Goal: Information Seeking & Learning: Learn about a topic

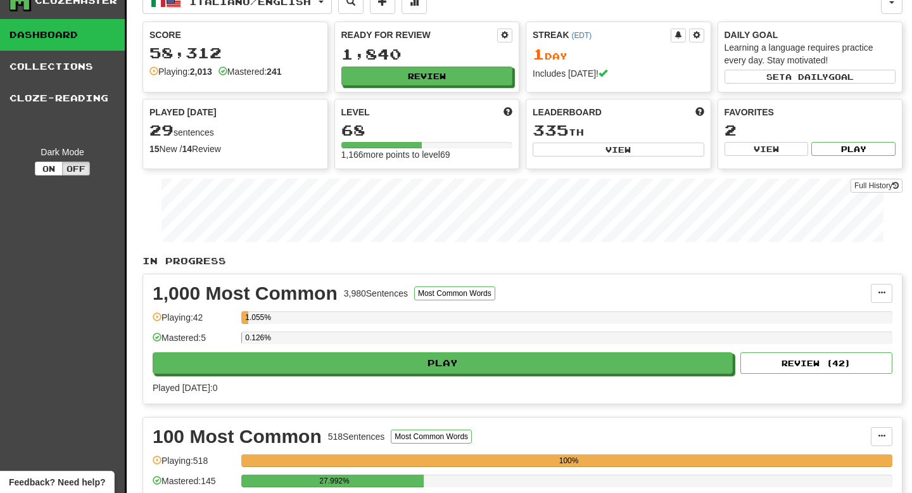
scroll to position [19, 0]
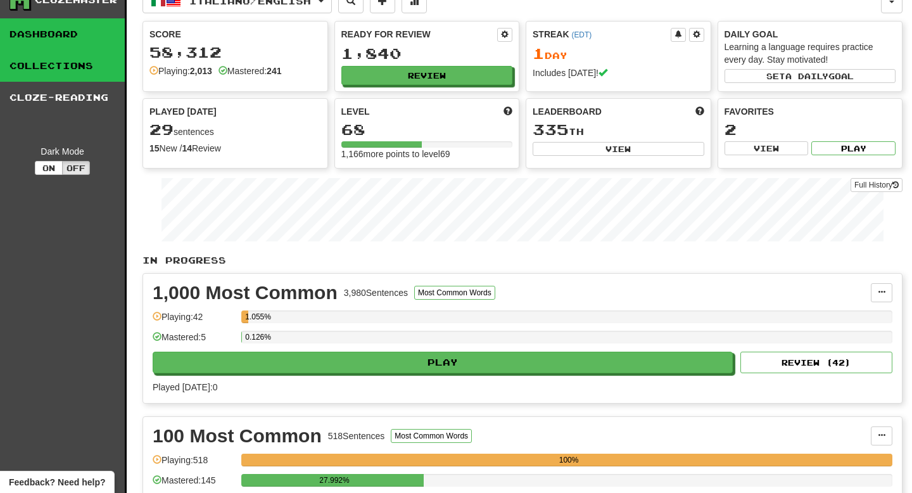
click at [67, 67] on link "Collections" at bounding box center [62, 66] width 125 height 32
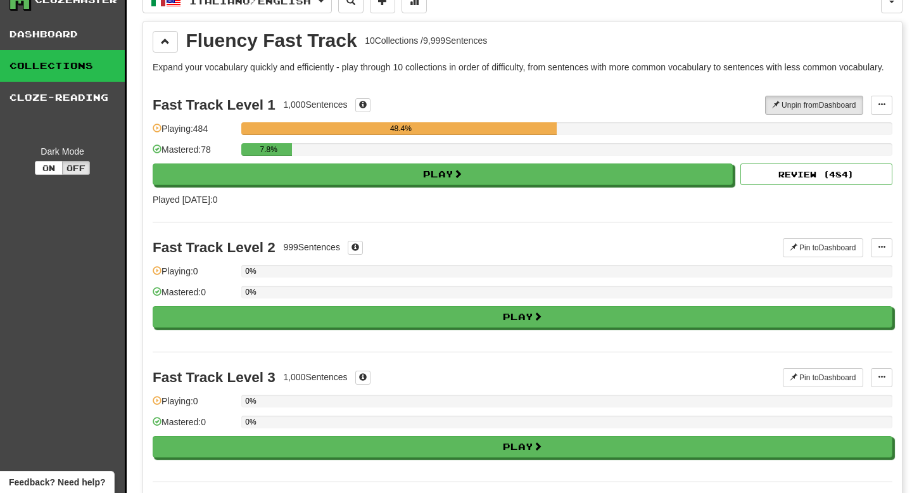
scroll to position [0, 0]
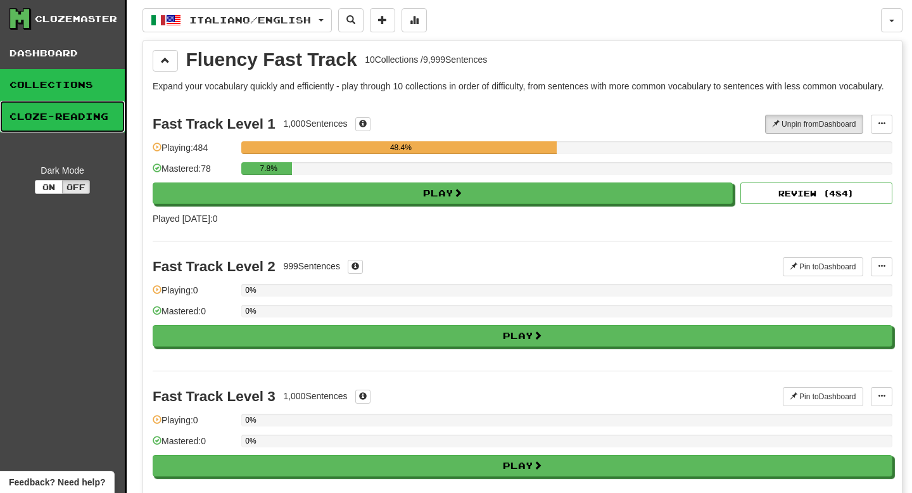
click at [74, 112] on link "Cloze-Reading" at bounding box center [62, 117] width 125 height 32
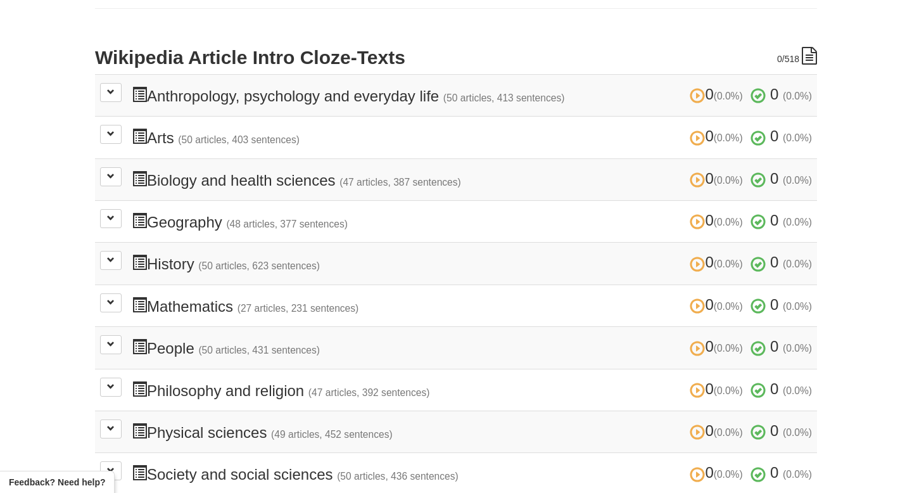
scroll to position [262, 0]
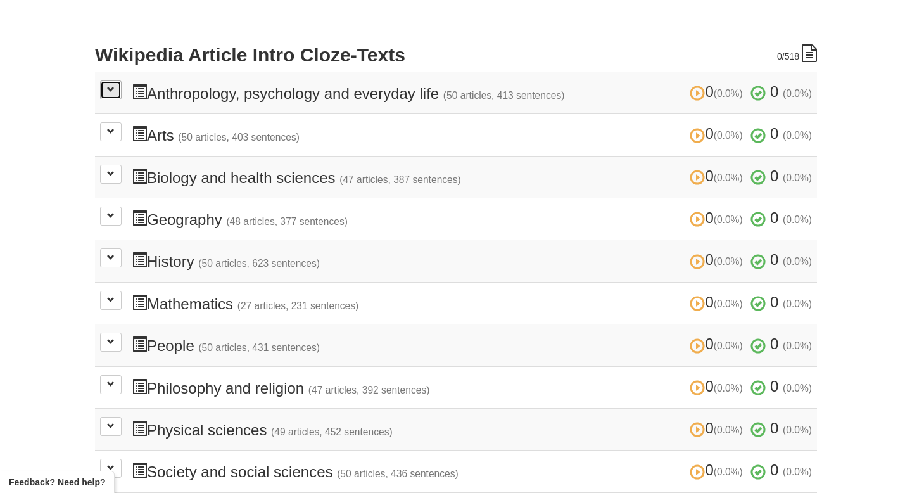
click at [112, 89] on span at bounding box center [111, 90] width 8 height 8
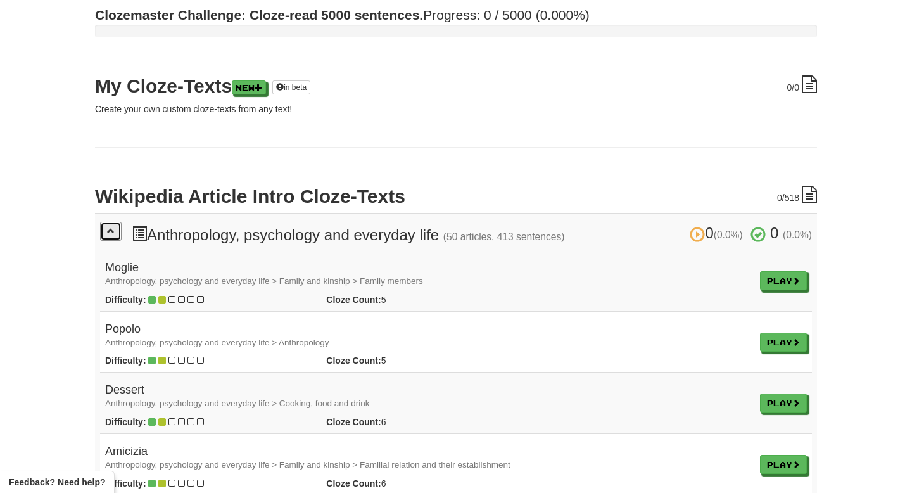
scroll to position [0, 0]
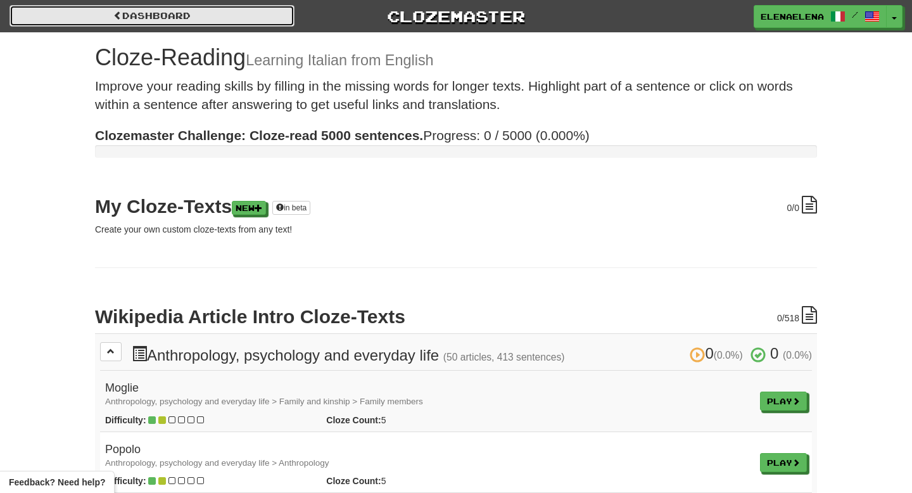
click at [176, 16] on link "Dashboard" at bounding box center [152, 16] width 285 height 22
